Goal: Information Seeking & Learning: Find specific fact

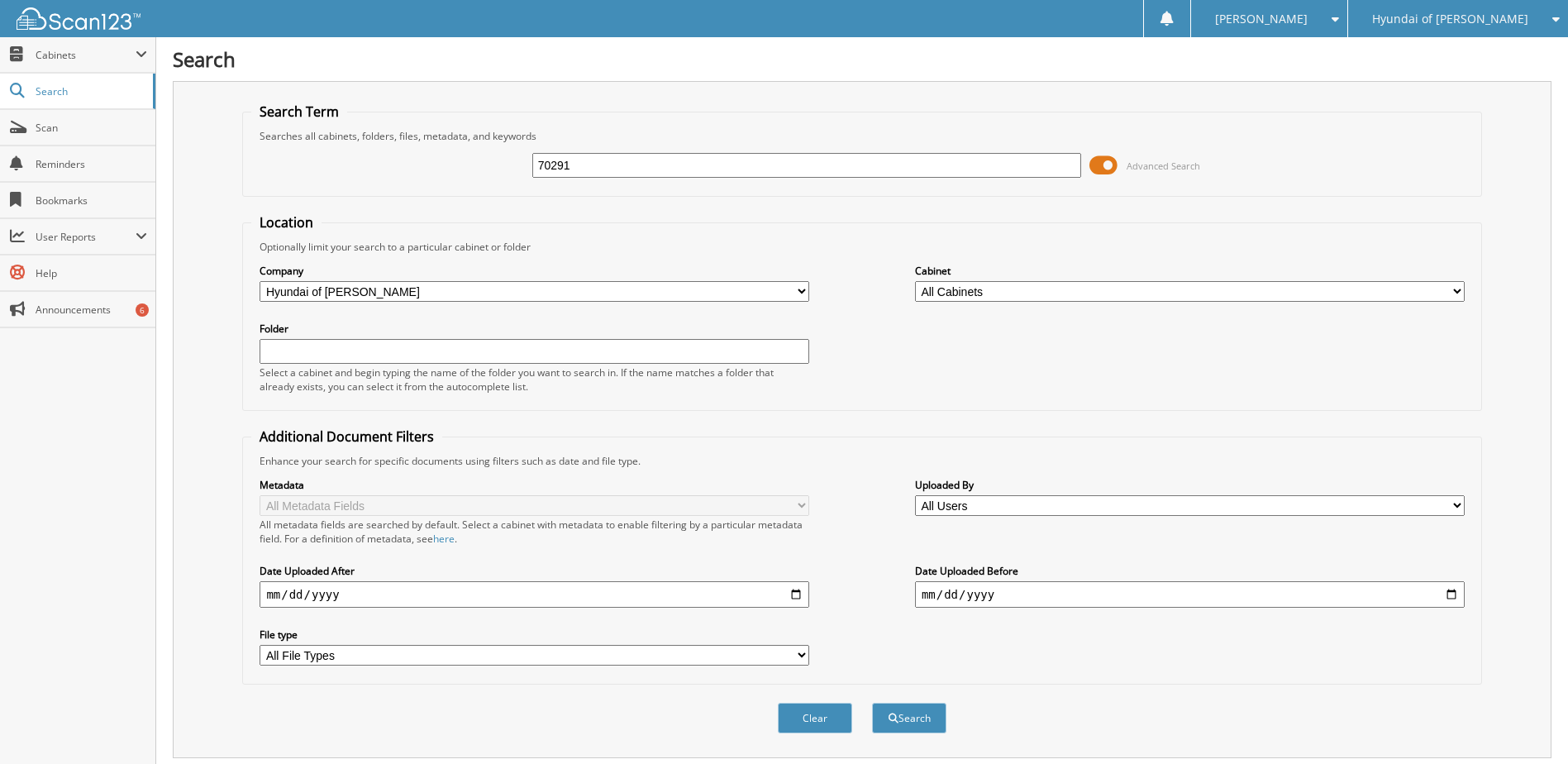
type input "70291"
click at [872, 703] on button "Search" at bounding box center [908, 718] width 74 height 31
click at [1109, 156] on span at bounding box center [1103, 166] width 28 height 25
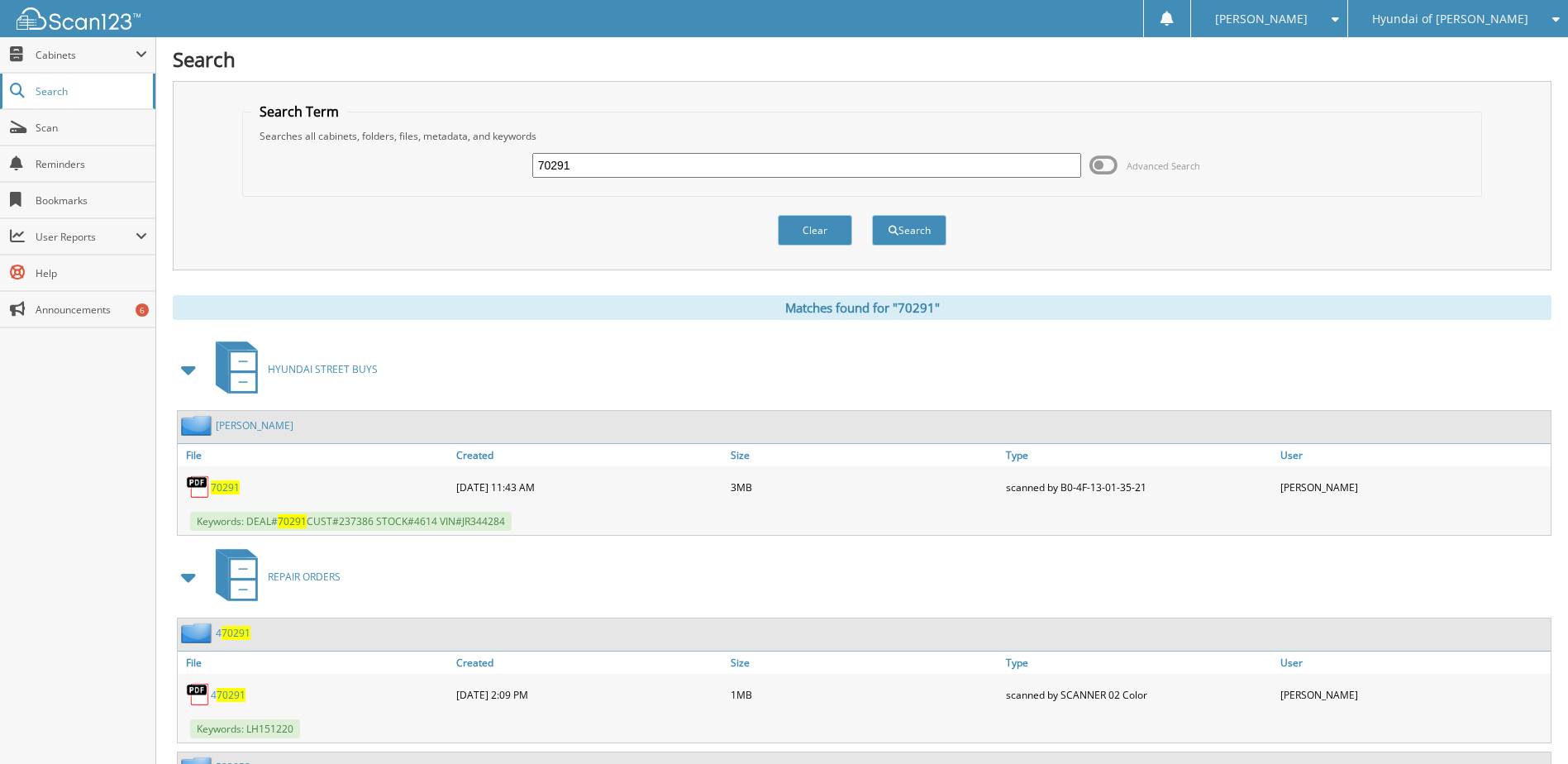
drag, startPoint x: 693, startPoint y: 166, endPoint x: 139, endPoint y: 104, distance: 557.5
type input "laird"
click at [872, 215] on button "Search" at bounding box center [908, 230] width 74 height 31
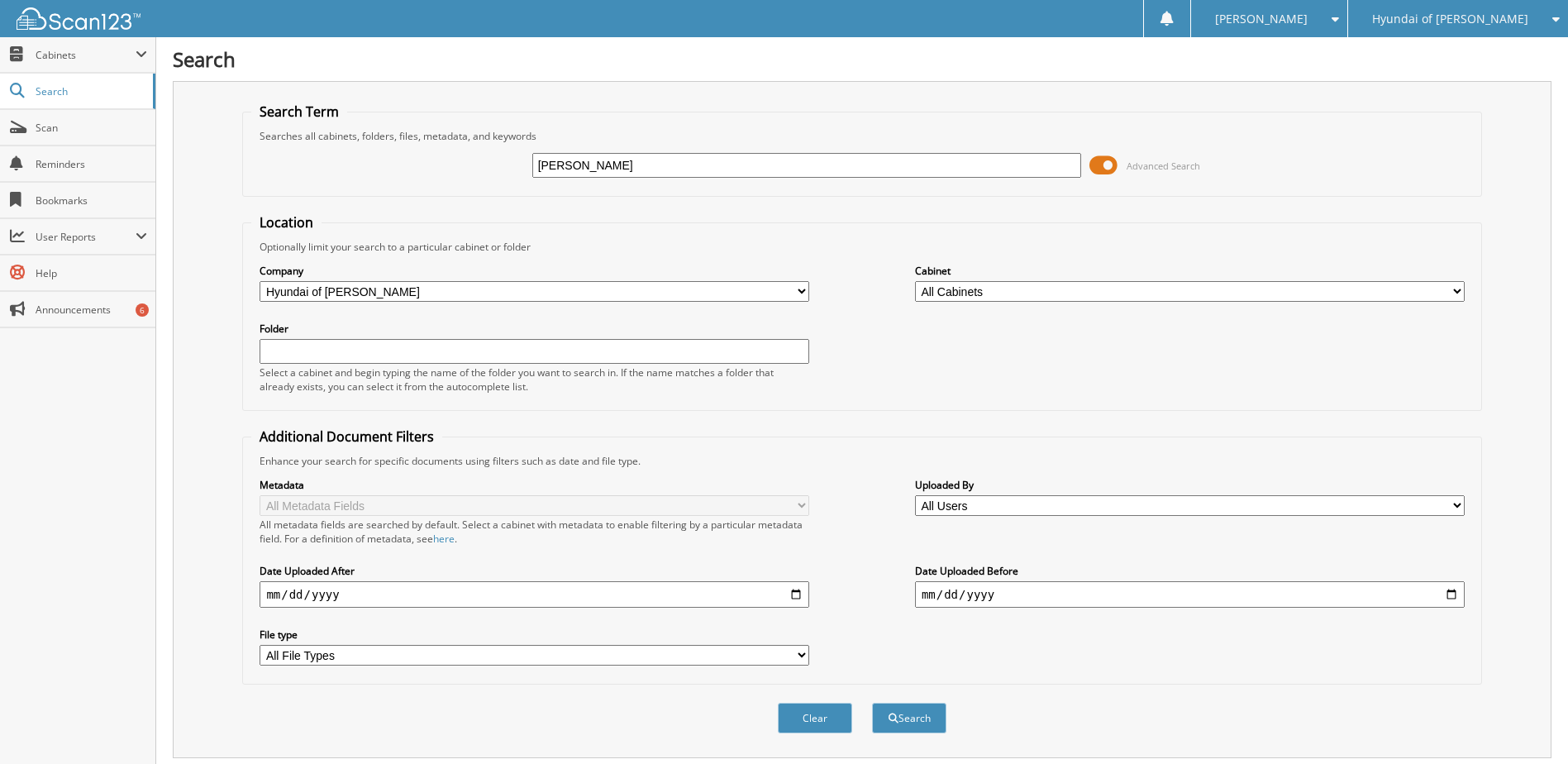
click at [1103, 159] on span at bounding box center [1103, 166] width 28 height 25
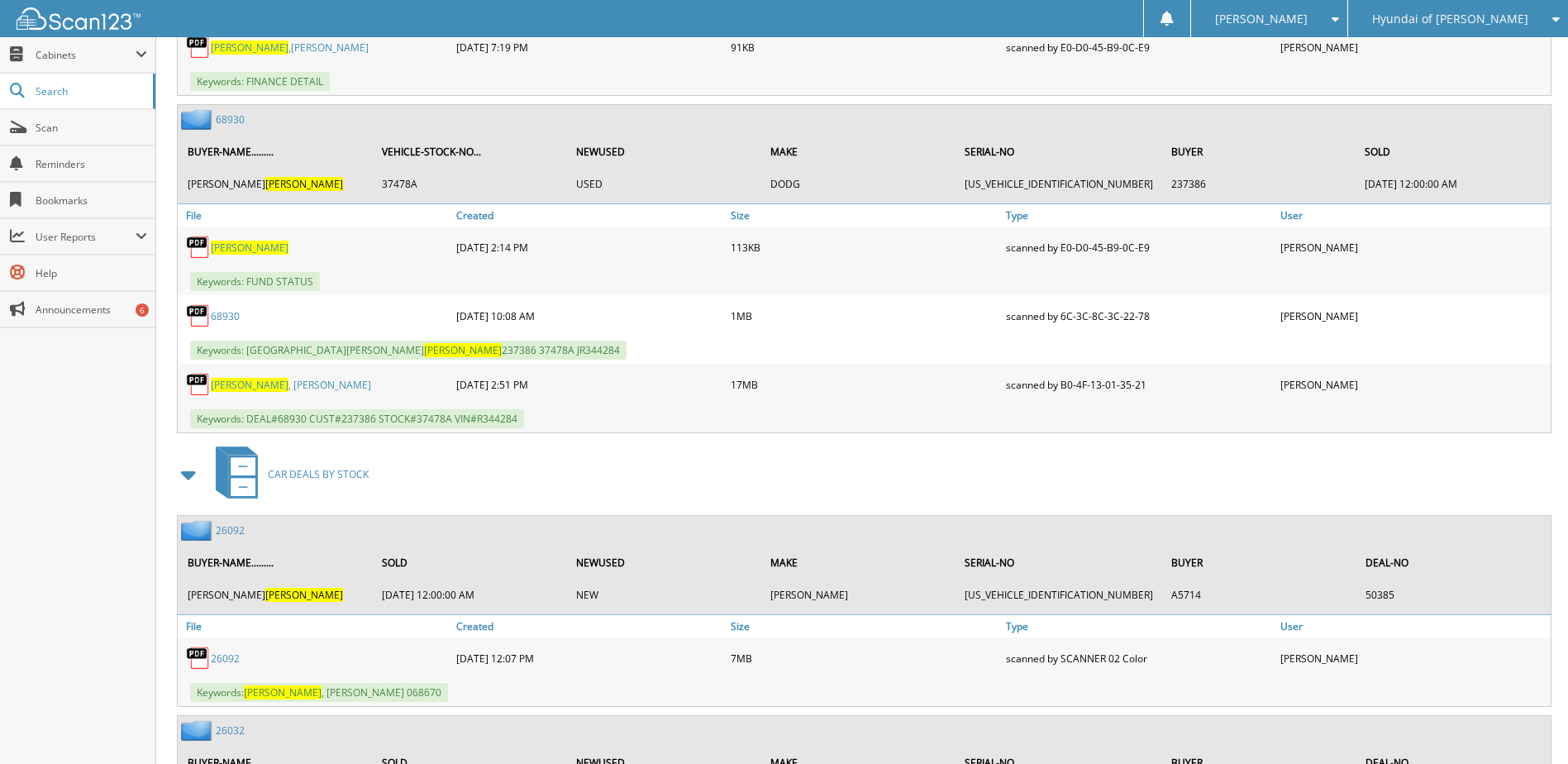
scroll to position [1488, 0]
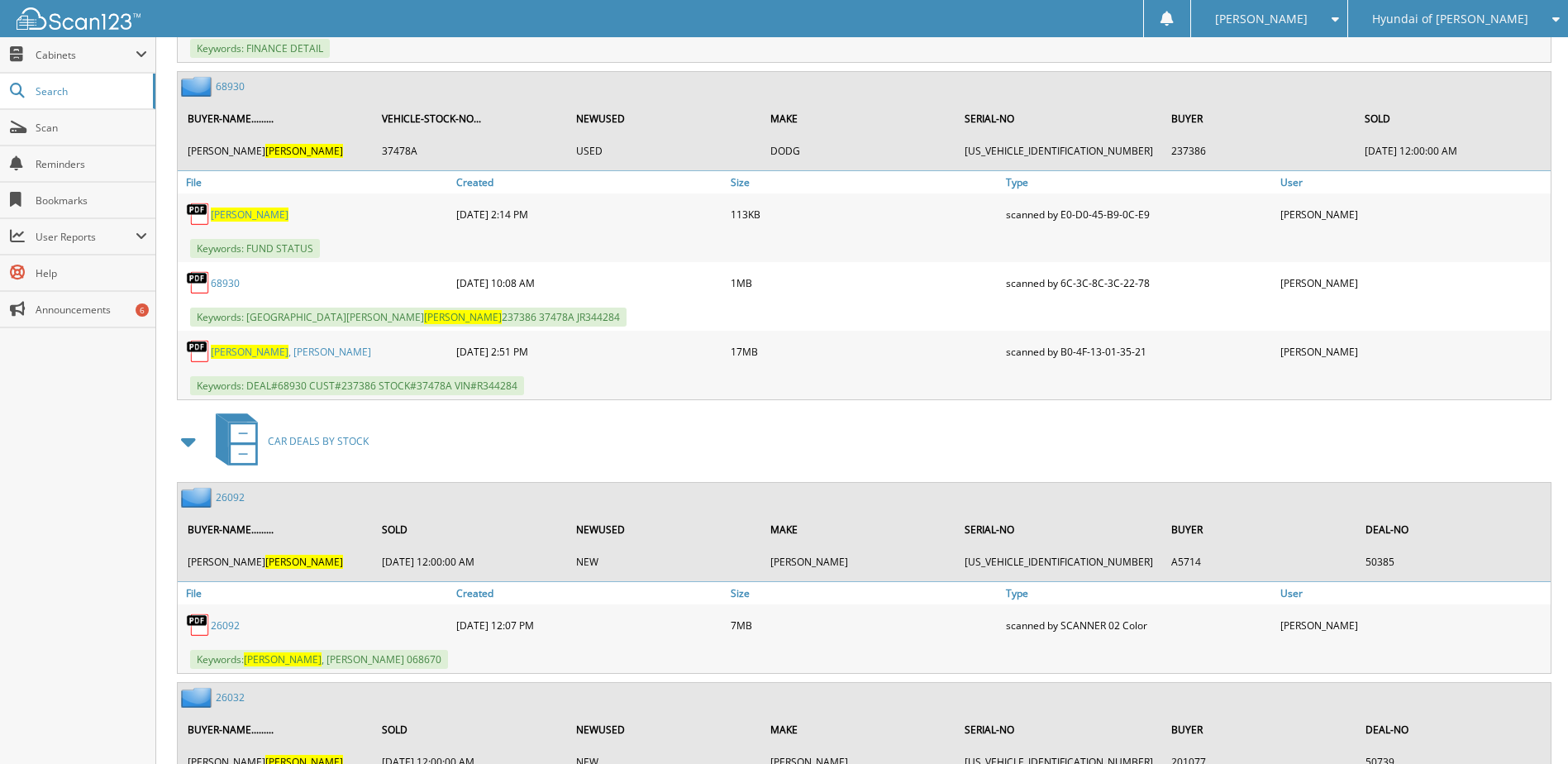
click at [226, 352] on span "LAIRD" at bounding box center [250, 351] width 78 height 14
